Goal: Task Accomplishment & Management: Use online tool/utility

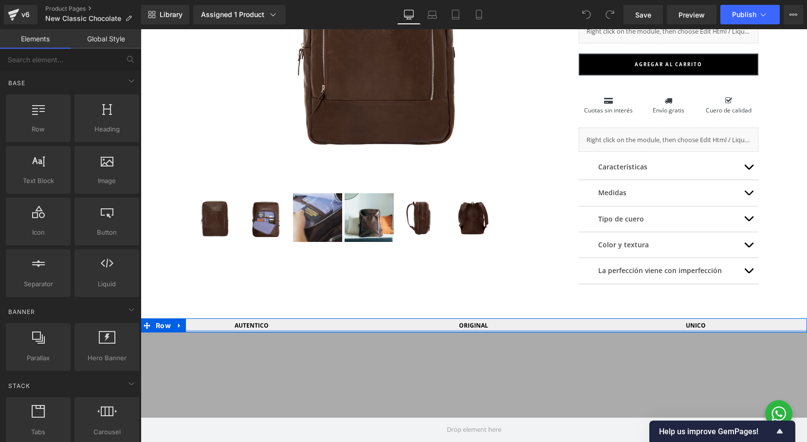
scroll to position [269, 0]
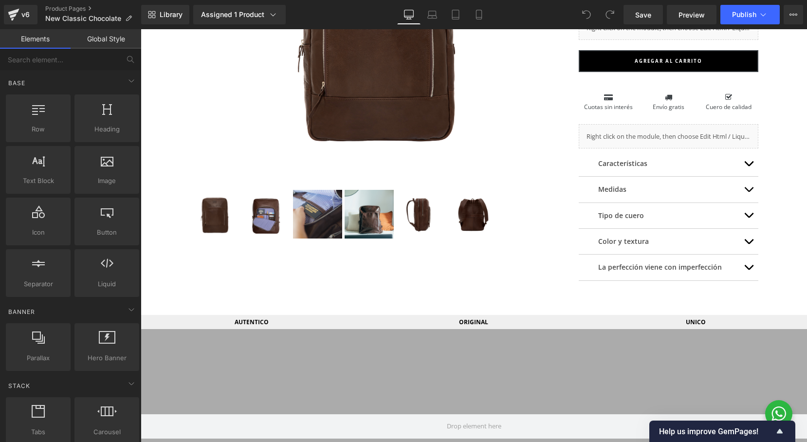
click at [314, 324] on h6 "AUTENTICO" at bounding box center [252, 321] width 222 height 9
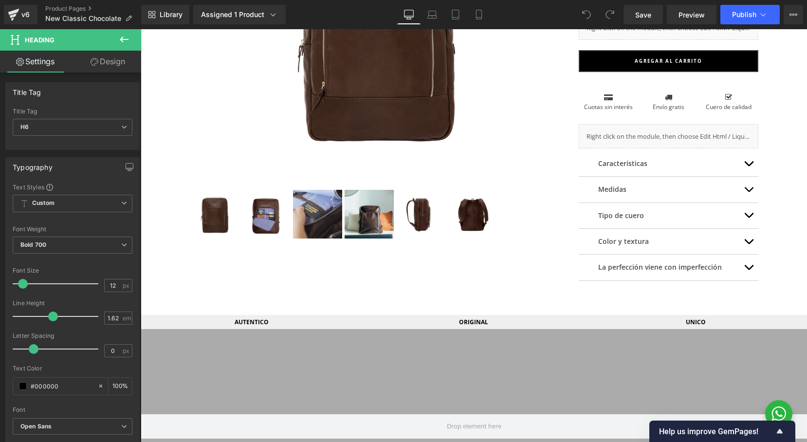
click at [99, 61] on link "Design" at bounding box center [108, 62] width 71 height 22
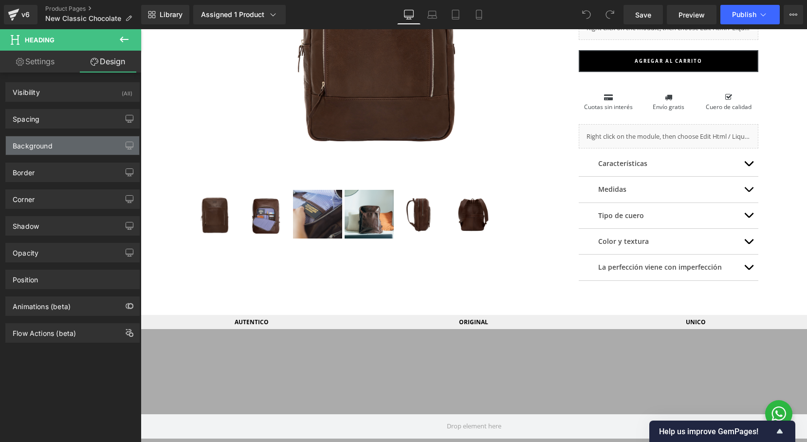
click at [45, 153] on div "Background" at bounding box center [72, 145] width 133 height 18
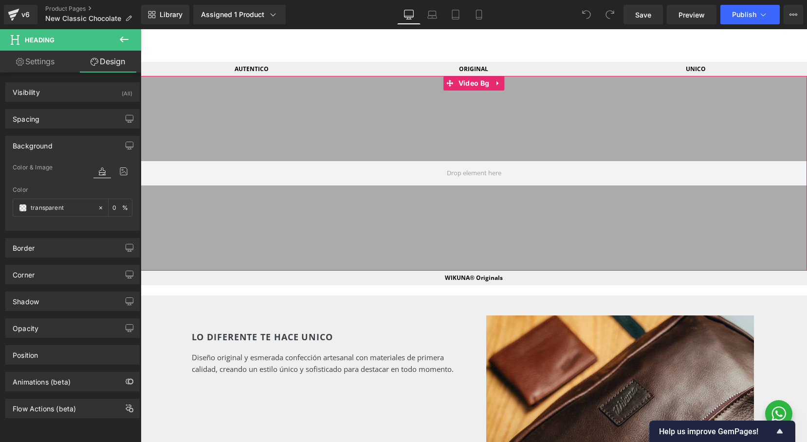
scroll to position [525, 0]
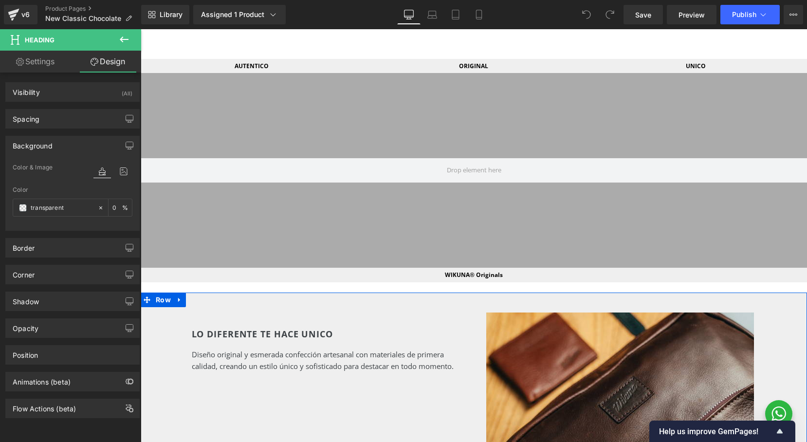
click at [173, 314] on div "LO DIFERENTE TE HACE UNICO Heading Diseño original y esmerada confección artesa…" at bounding box center [474, 402] width 666 height 219
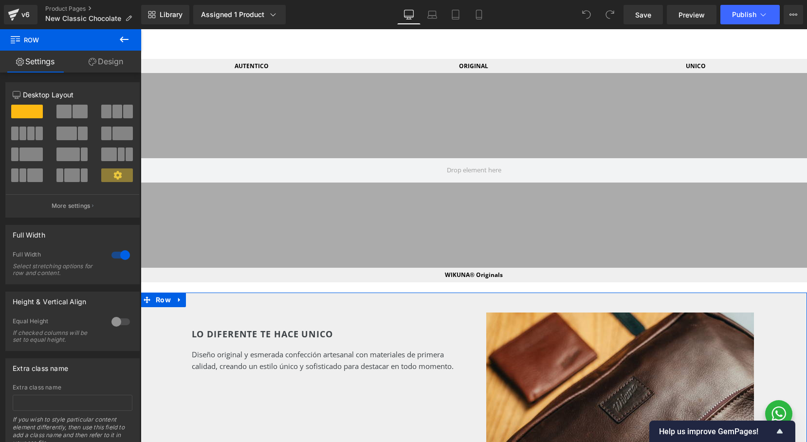
click at [107, 71] on link "Design" at bounding box center [106, 62] width 71 height 22
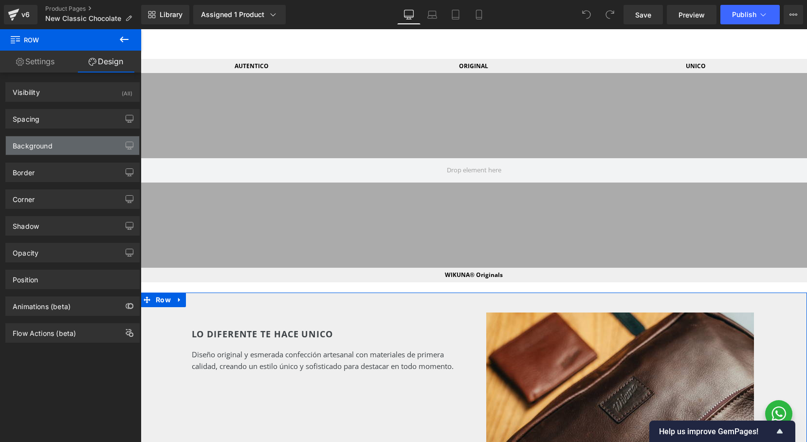
click at [69, 149] on div "Background" at bounding box center [72, 145] width 133 height 18
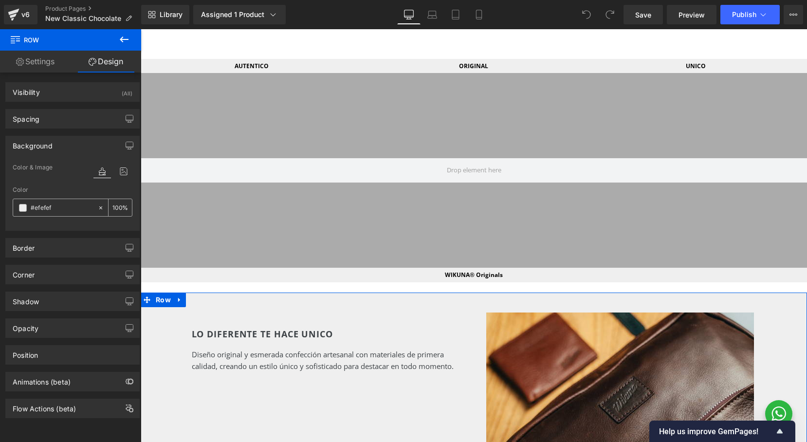
click at [60, 204] on input "#efefef" at bounding box center [62, 207] width 62 height 11
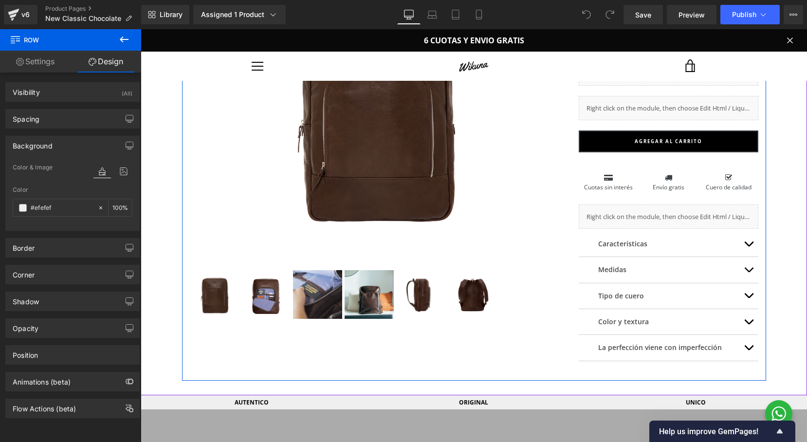
scroll to position [189, 0]
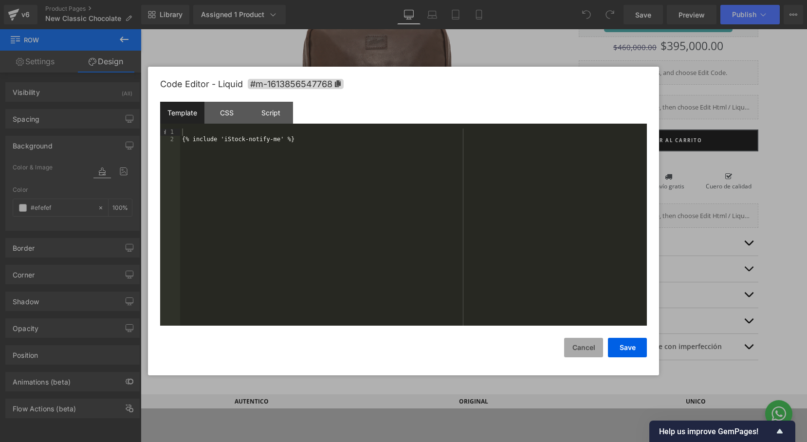
click at [574, 346] on button "Cancel" at bounding box center [583, 347] width 39 height 19
click at [582, 348] on button "Cancel" at bounding box center [583, 347] width 39 height 19
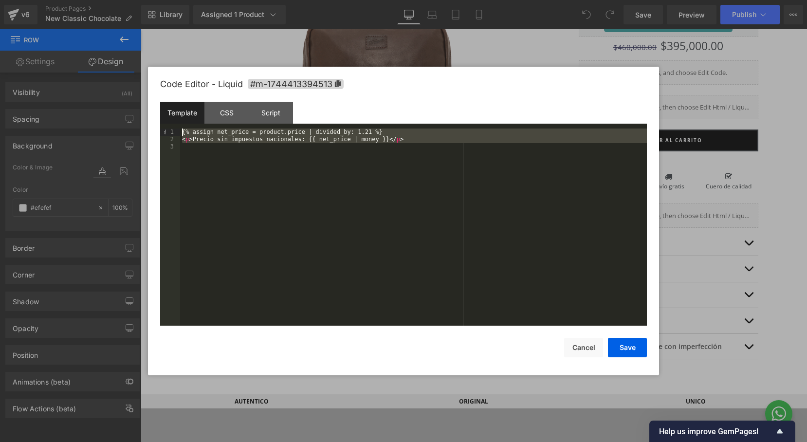
drag, startPoint x: 425, startPoint y: 145, endPoint x: 146, endPoint y: 118, distance: 280.1
click at [180, 128] on div "{% assign net_price = product.price | divided_by: 1.21 %} < p > Precio sin impu…" at bounding box center [413, 226] width 467 height 197
click at [577, 346] on button "Cancel" at bounding box center [583, 347] width 39 height 19
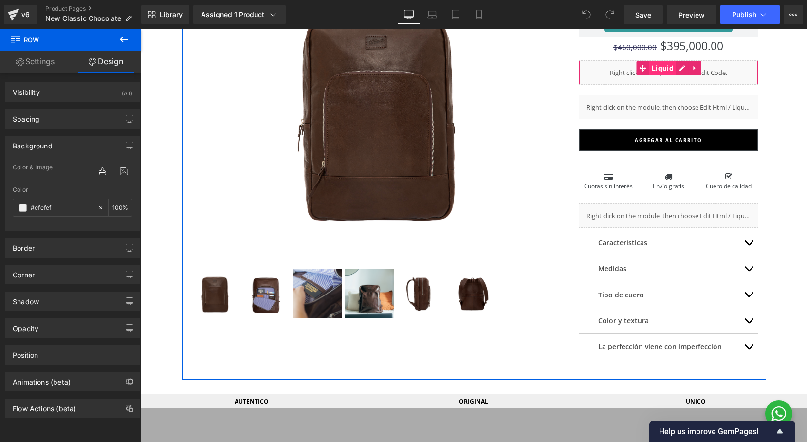
click at [672, 69] on span "Liquid" at bounding box center [662, 68] width 27 height 15
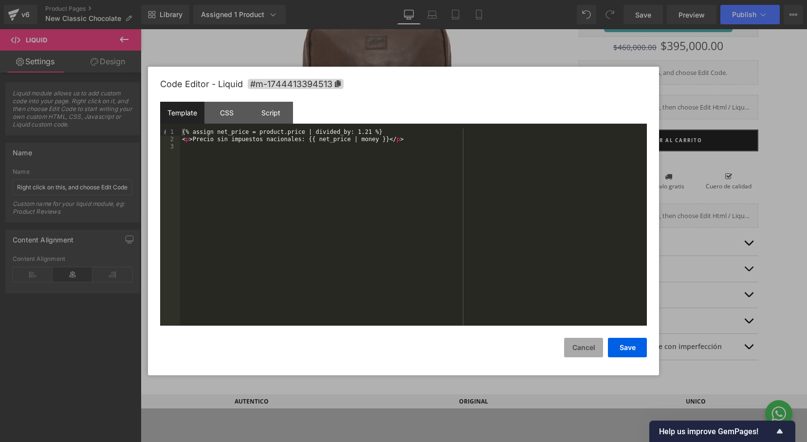
click at [586, 347] on button "Cancel" at bounding box center [583, 347] width 39 height 19
click at [570, 346] on button "Cancel" at bounding box center [583, 347] width 39 height 19
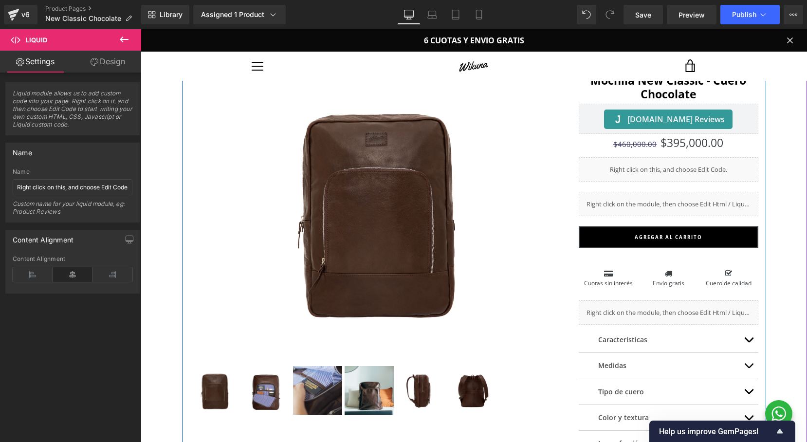
scroll to position [93, 0]
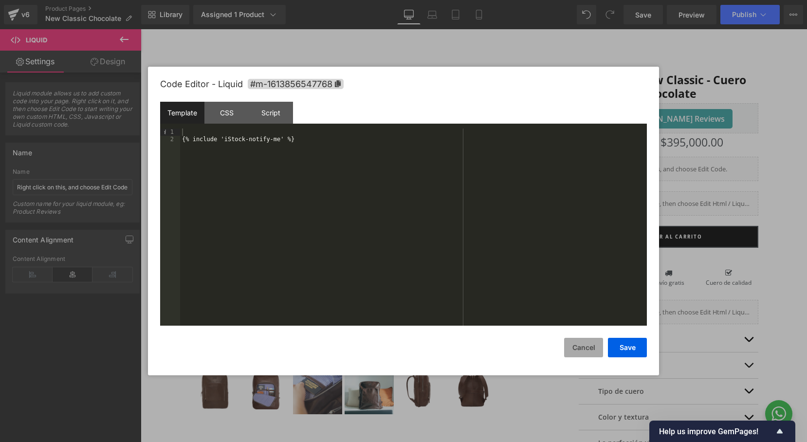
click at [576, 350] on button "Cancel" at bounding box center [583, 347] width 39 height 19
drag, startPoint x: 325, startPoint y: 142, endPoint x: 171, endPoint y: 142, distance: 153.8
click at [180, 142] on div "{% include 'iStock-notify-me' %}" at bounding box center [413, 226] width 467 height 197
click at [585, 349] on button "Cancel" at bounding box center [583, 347] width 39 height 19
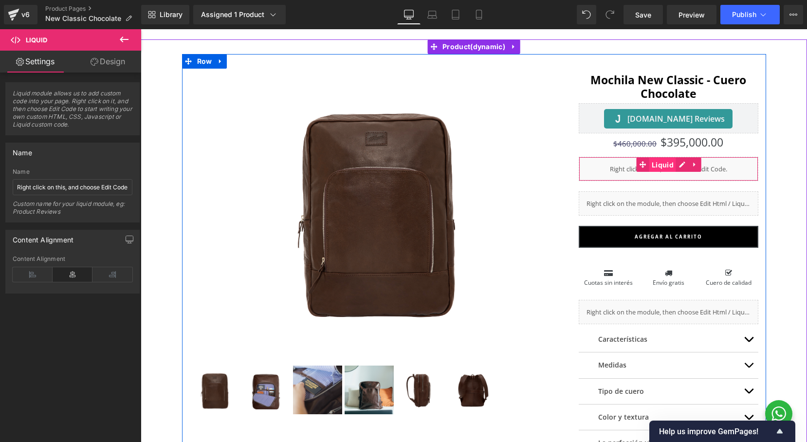
click at [667, 163] on span "Liquid" at bounding box center [662, 165] width 27 height 15
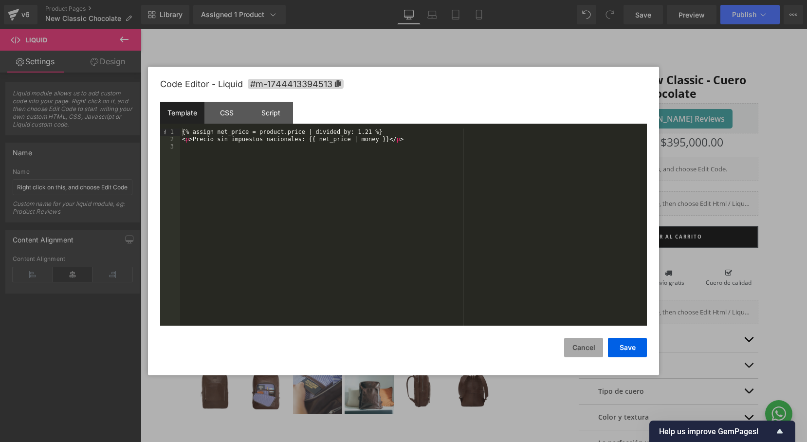
drag, startPoint x: 576, startPoint y: 345, endPoint x: 582, endPoint y: 341, distance: 7.7
click at [576, 345] on button "Cancel" at bounding box center [583, 347] width 39 height 19
drag, startPoint x: 368, startPoint y: 136, endPoint x: 145, endPoint y: 133, distance: 223.4
click at [180, 133] on div "< div class = "selleasy-block-product-addon" > </ div >" at bounding box center [413, 226] width 467 height 197
click at [577, 345] on button "Cancel" at bounding box center [583, 347] width 39 height 19
